Goal: Task Accomplishment & Management: Complete application form

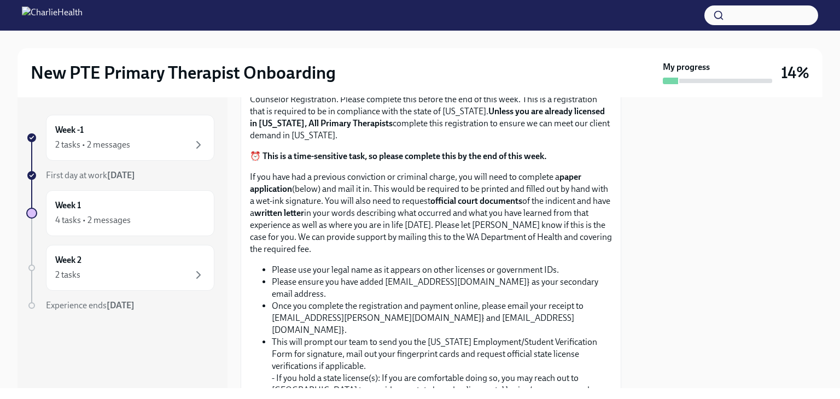
scroll to position [679, 0]
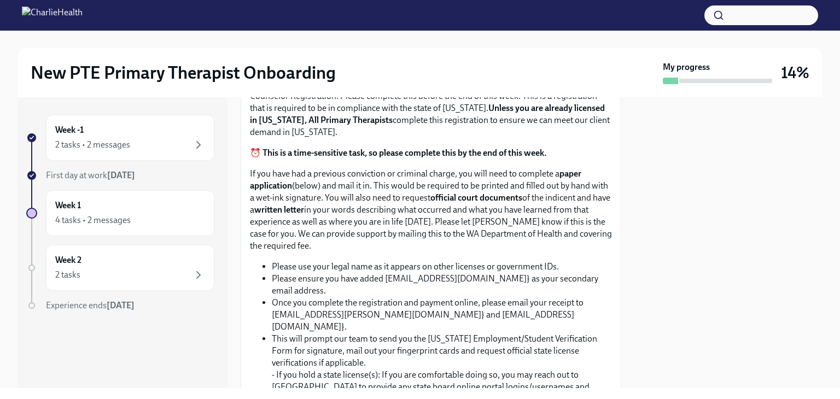
click at [411, 11] on span "Upload CPR/First Aid Training Certificate" at bounding box center [341, 5] width 167 height 11
click at [0, 0] on input "Upload CPR/First Aid Training Certificate" at bounding box center [0, 0] width 0 height 0
click at [348, 11] on span "Upload CPR/First Aid Training Certificate" at bounding box center [341, 5] width 167 height 11
click at [0, 0] on input "Upload CPR/First Aid Training Certificate" at bounding box center [0, 0] width 0 height 0
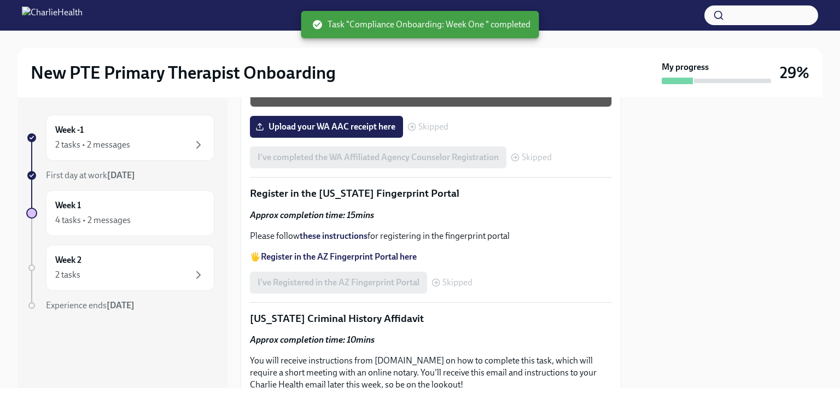
scroll to position [1307, 0]
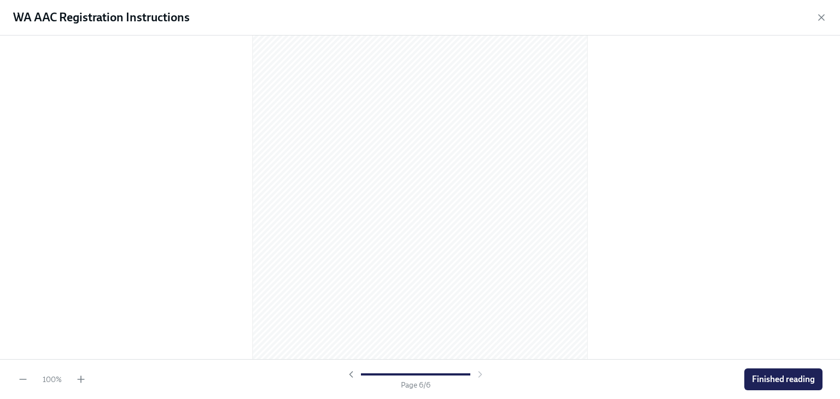
scroll to position [2341, 0]
click at [792, 376] on span "Finished reading" at bounding box center [783, 379] width 63 height 11
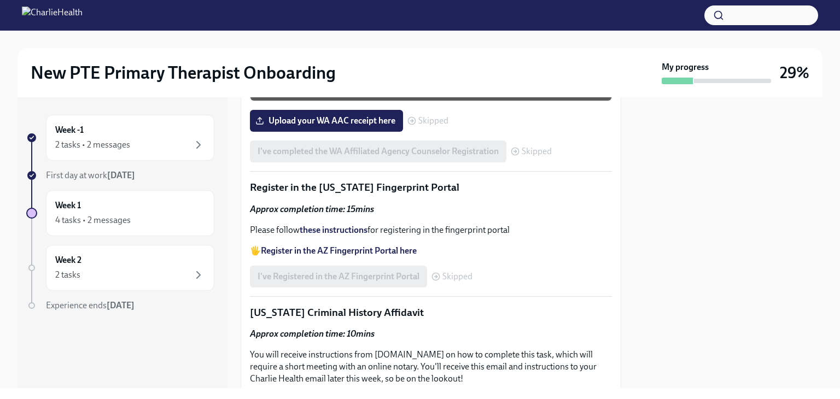
click at [432, 56] on div "WA AAC Paper Application" at bounding box center [440, 49] width 325 height 14
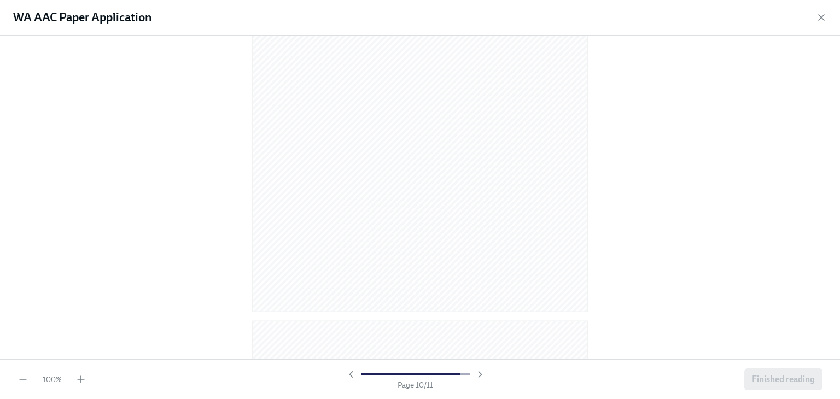
scroll to position [4554, 0]
click at [789, 376] on span "Finished reading" at bounding box center [783, 379] width 63 height 11
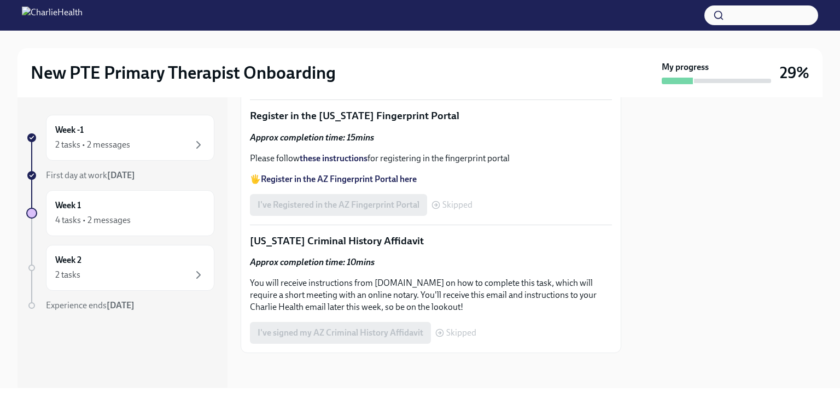
scroll to position [1450, 0]
click at [444, 91] on div "I've completed the WA Affiliated Agency Counselor Registration Skipped" at bounding box center [401, 80] width 302 height 22
click at [534, 84] on span "Skipped" at bounding box center [537, 79] width 30 height 9
click at [378, 55] on span "Upload your WA AAC receipt here" at bounding box center [327, 49] width 138 height 11
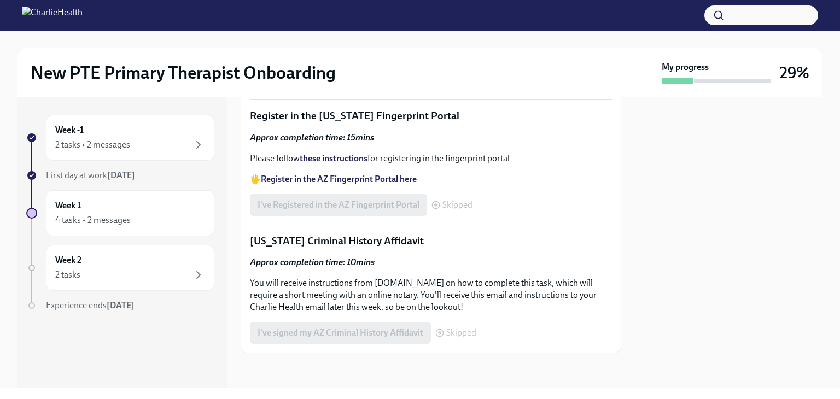
click at [0, 0] on input "Upload your WA AAC receipt here" at bounding box center [0, 0] width 0 height 0
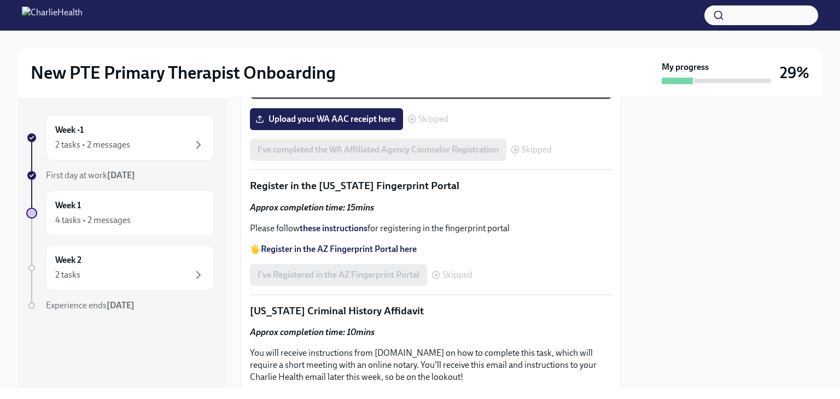
scroll to position [1314, 0]
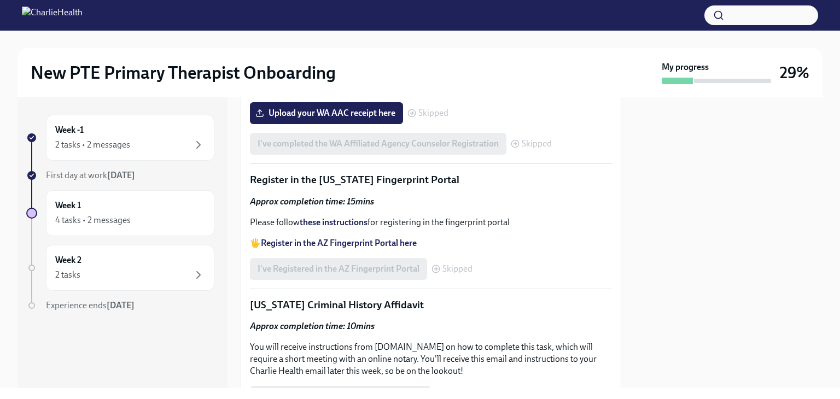
click at [431, 58] on div "PDF Document • 11 pages" at bounding box center [440, 53] width 325 height 10
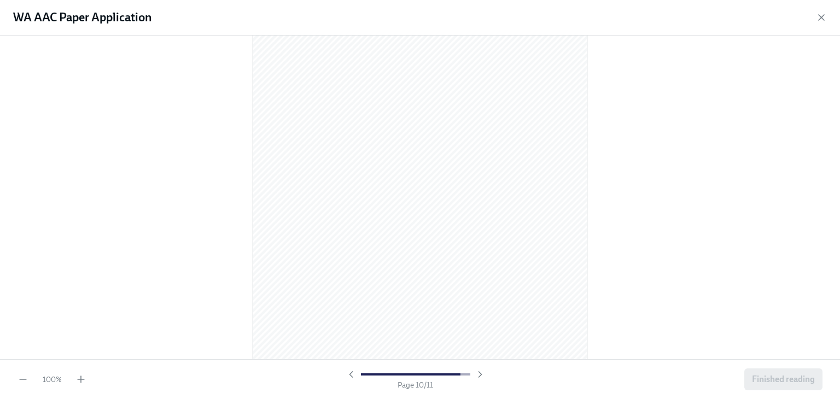
scroll to position [4554, 0]
click at [765, 377] on span "Finished reading" at bounding box center [783, 379] width 63 height 11
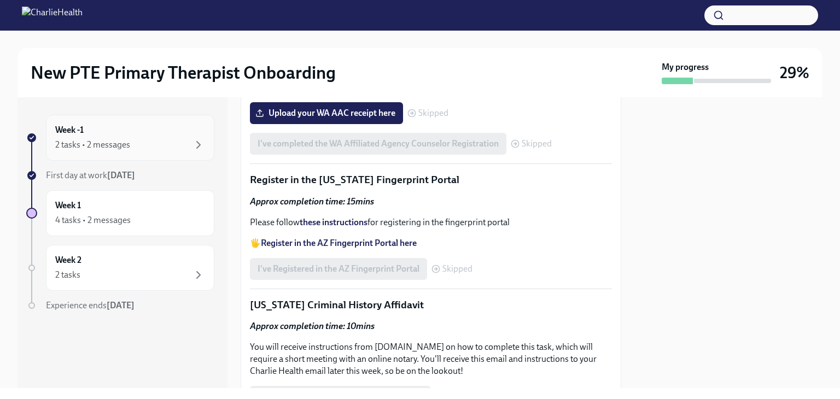
click at [190, 145] on div "2 tasks • 2 messages" at bounding box center [130, 144] width 150 height 13
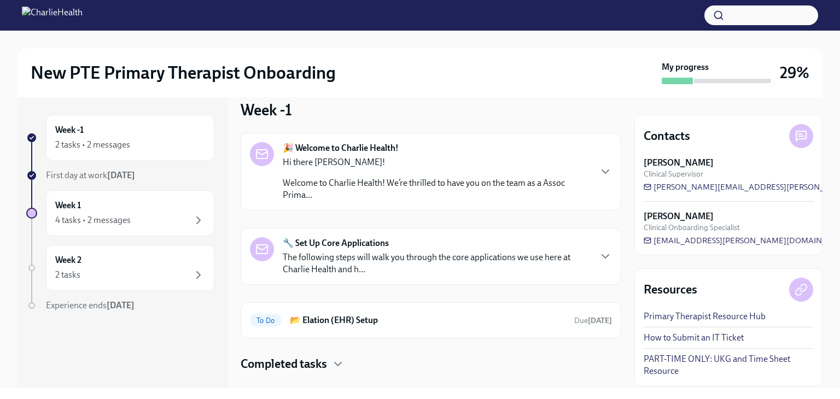
scroll to position [33, 0]
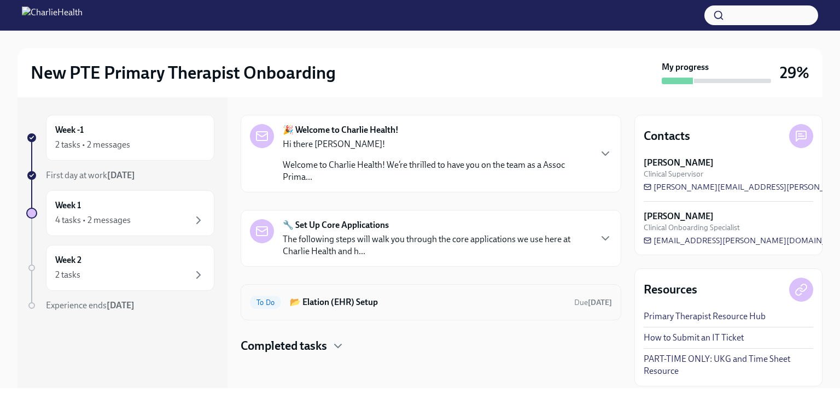
click at [356, 302] on h6 "📂 Elation (EHR) Setup" at bounding box center [428, 302] width 276 height 12
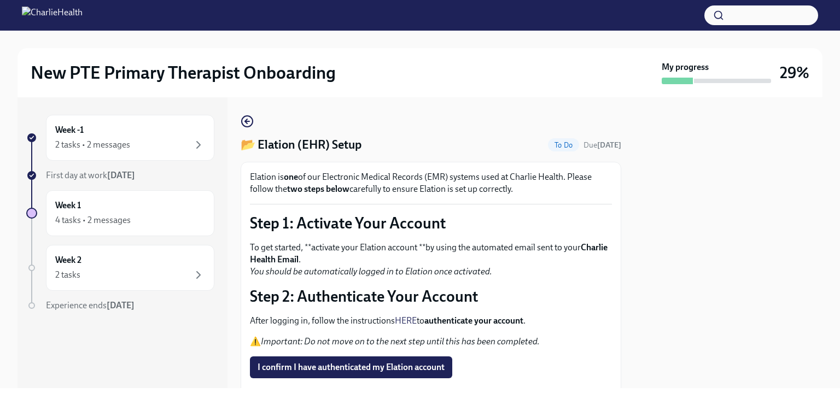
click at [456, 318] on strong "authenticate your account" at bounding box center [473, 320] width 99 height 10
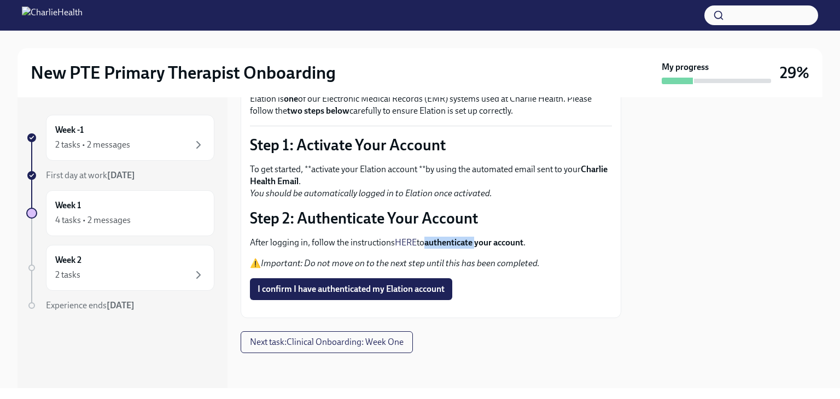
scroll to position [106, 0]
click at [429, 284] on span "I confirm I have authenticated my Elation account" at bounding box center [351, 289] width 187 height 11
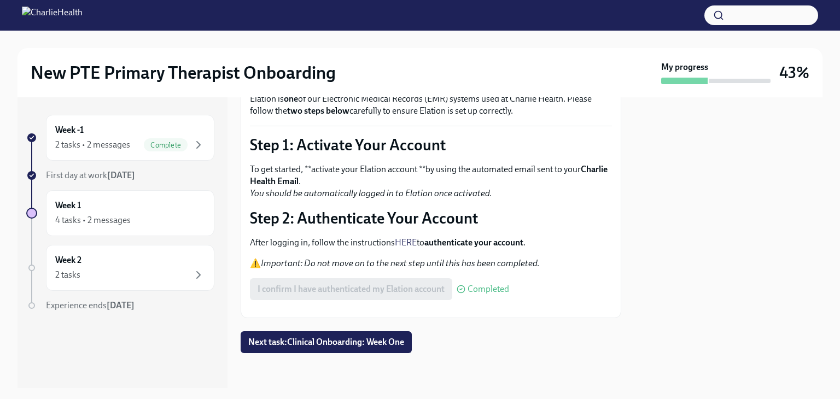
click at [494, 237] on strong "authenticate your account" at bounding box center [473, 242] width 99 height 10
